Goal: Navigation & Orientation: Find specific page/section

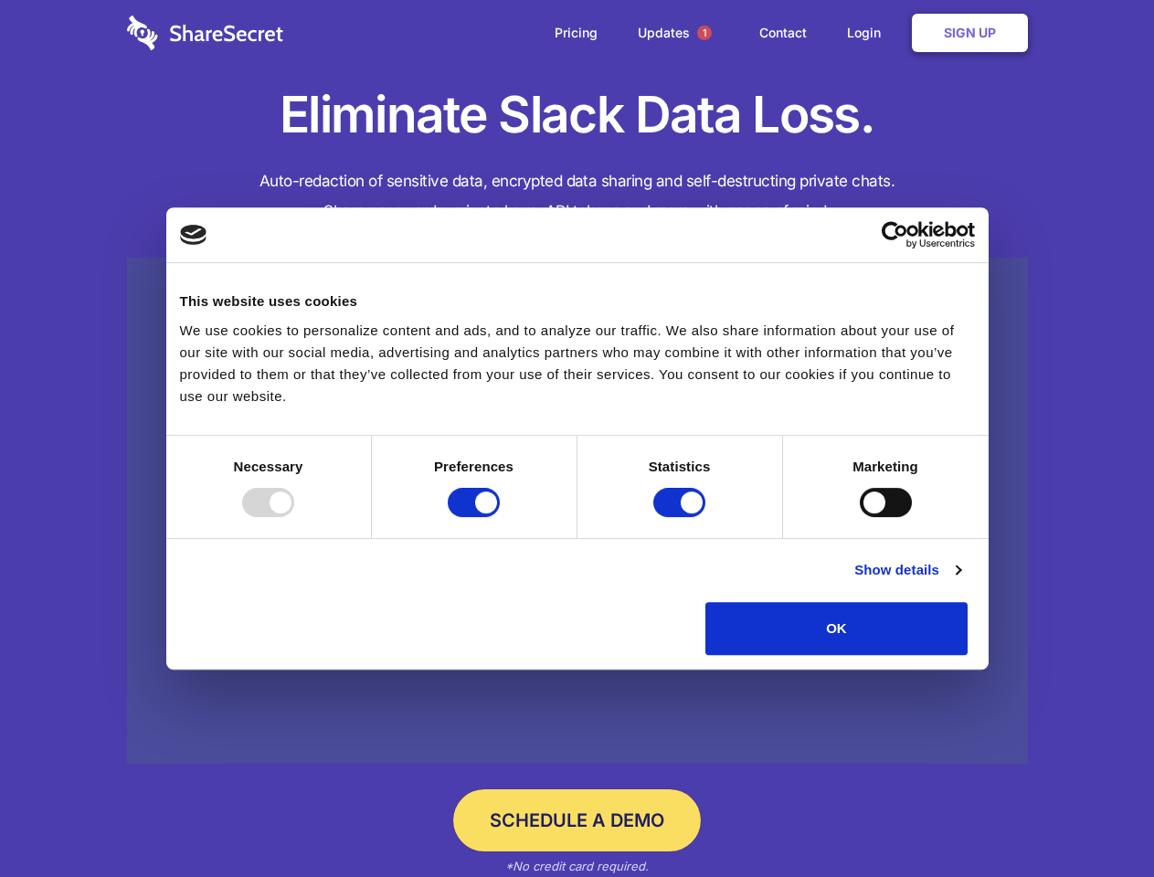
click at [294, 517] on div at bounding box center [268, 502] width 52 height 29
click at [500, 517] on input "Preferences" at bounding box center [474, 502] width 52 height 29
checkbox input "false"
click at [682, 517] on input "Statistics" at bounding box center [679, 502] width 52 height 29
checkbox input "false"
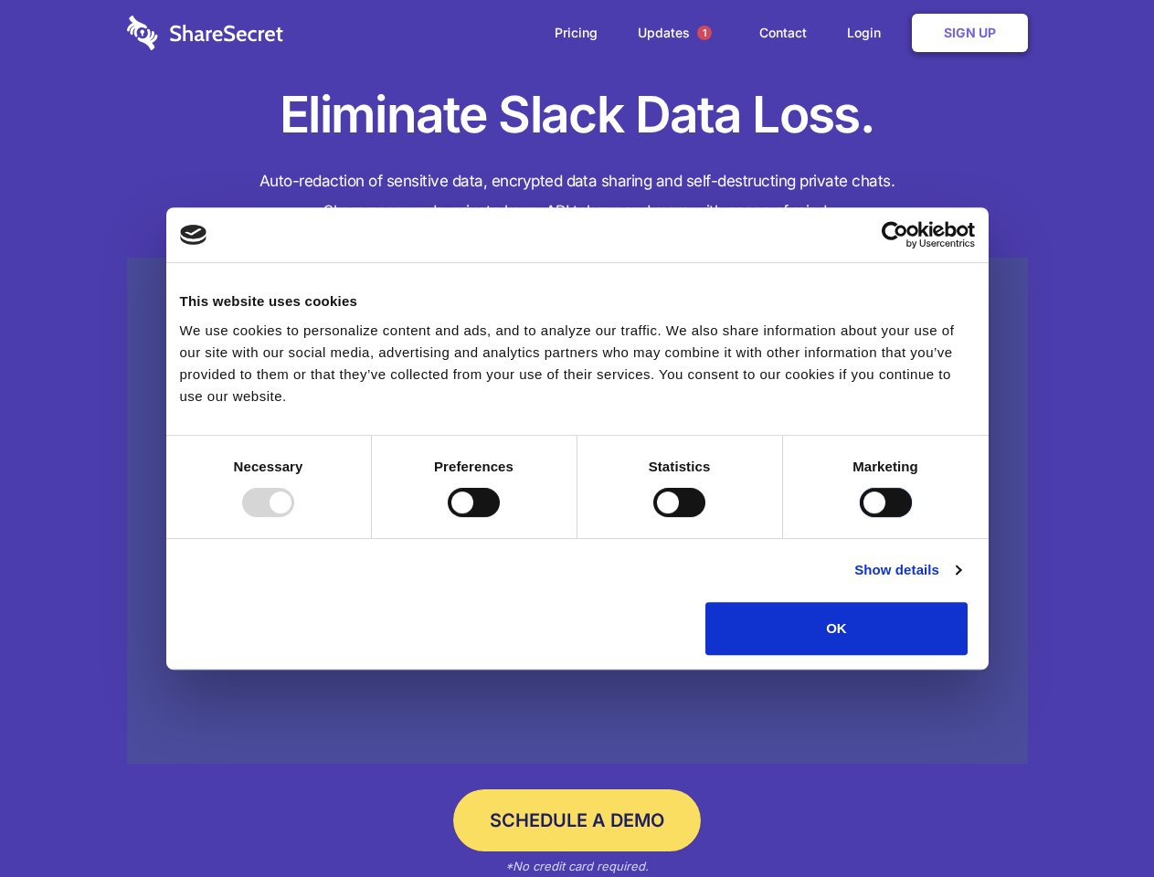
click at [860, 517] on input "Marketing" at bounding box center [886, 502] width 52 height 29
checkbox input "true"
click at [960, 581] on link "Show details" at bounding box center [907, 570] width 106 height 22
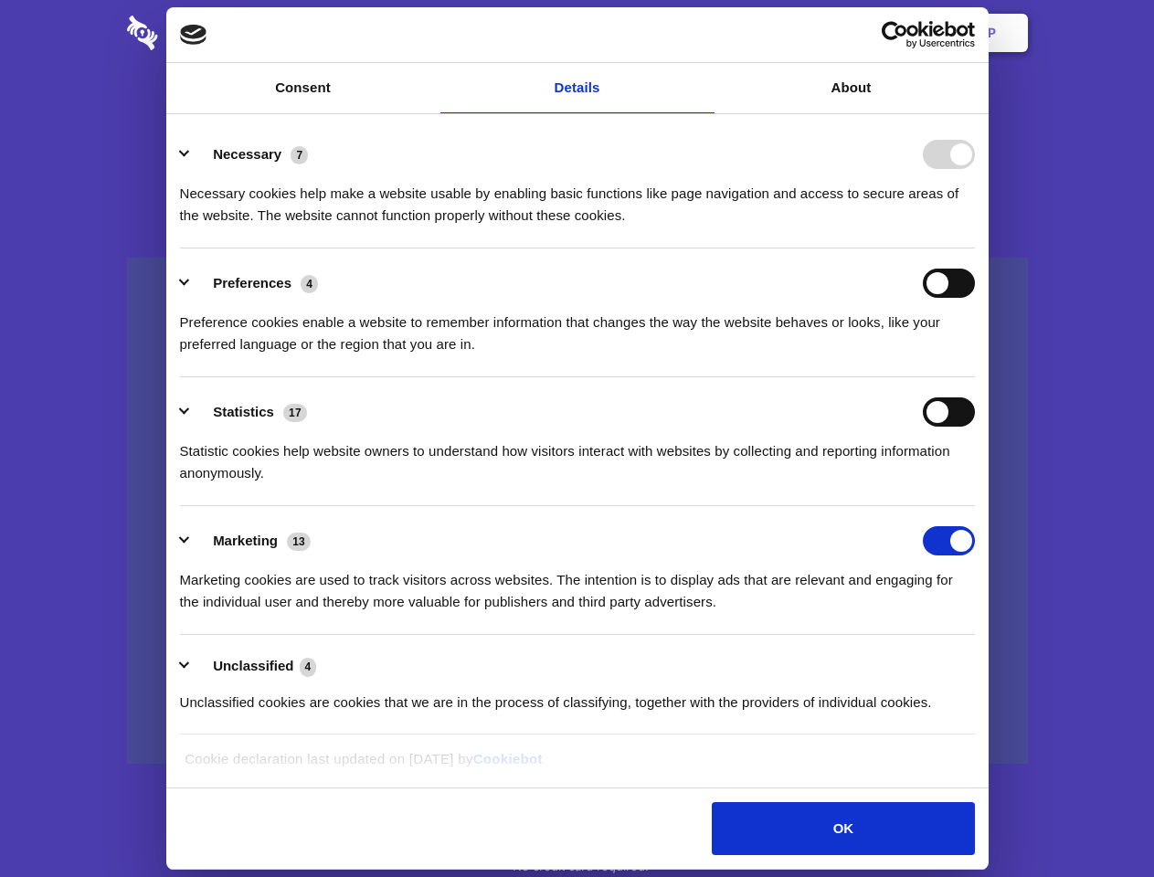
click at [975, 355] on div "Preferences 4 Preference cookies enable a website to remember information that …" at bounding box center [577, 312] width 795 height 87
click at [703, 33] on span "1" at bounding box center [704, 33] width 15 height 15
